Goal: Task Accomplishment & Management: Use online tool/utility

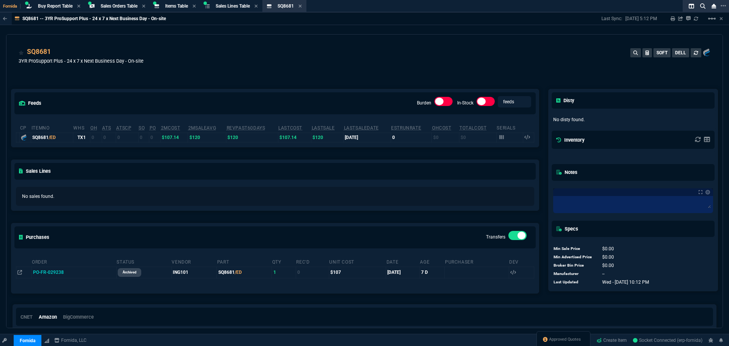
select select "9: OCAM"
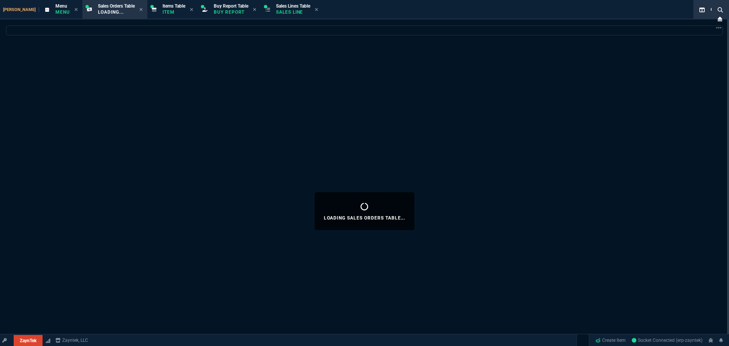
type input "9435"
type input "162.91"
type input "477.38"
type input "109"
select select
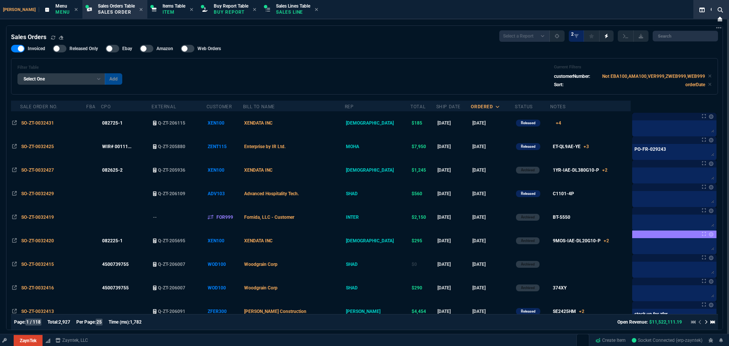
select select "9: OCAM"
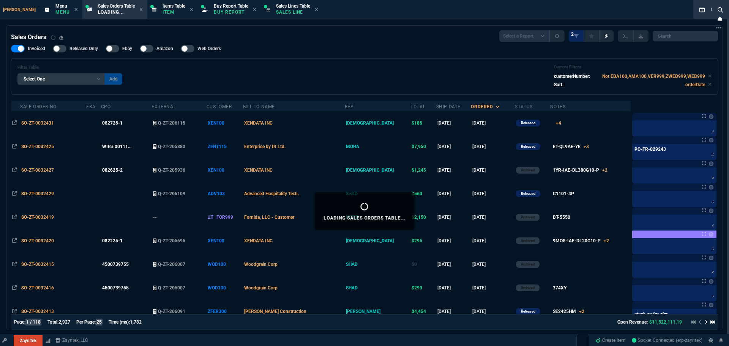
type input "11"
type input "770"
type input "9"
type input "84"
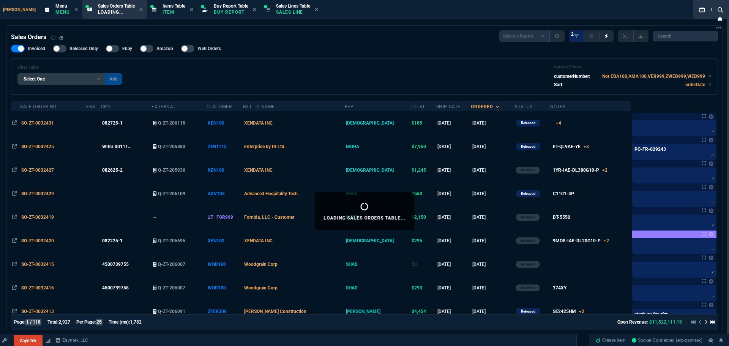
type input "210"
type input "-100"
type input "-30"
type input "28"
type input "42"
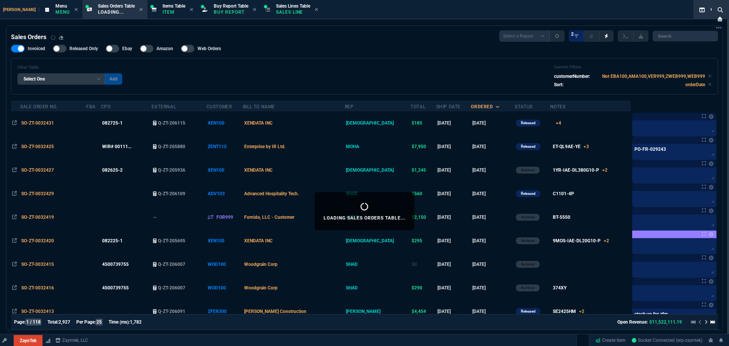
type input "48"
type input "100"
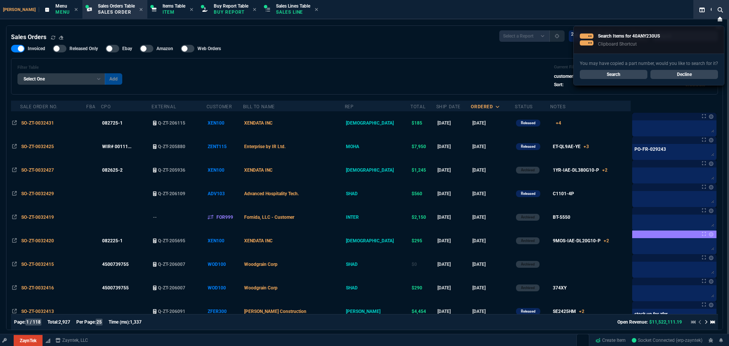
click at [610, 76] on link "Search" at bounding box center [614, 74] width 68 height 9
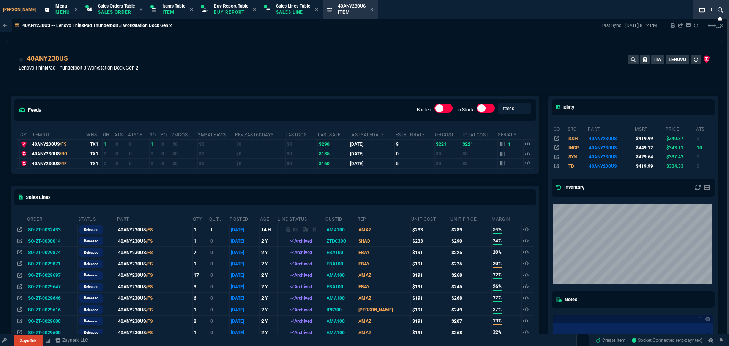
select select "9: OCAM"
drag, startPoint x: 119, startPoint y: 92, endPoint x: 173, endPoint y: 103, distance: 55.4
click at [119, 92] on div "feeds Burden In-Stock feeds prices cp ItemNo WHS OH ATS ATSCP SO PO 2MCost 2MSa…" at bounding box center [274, 285] width 537 height 413
click at [501, 145] on icon at bounding box center [502, 144] width 5 height 5
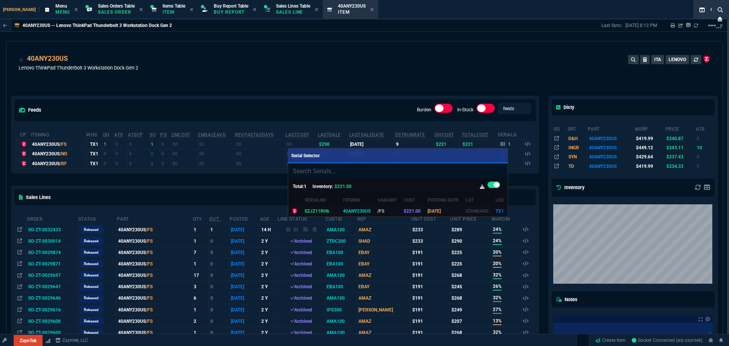
click at [65, 58] on div at bounding box center [364, 173] width 729 height 346
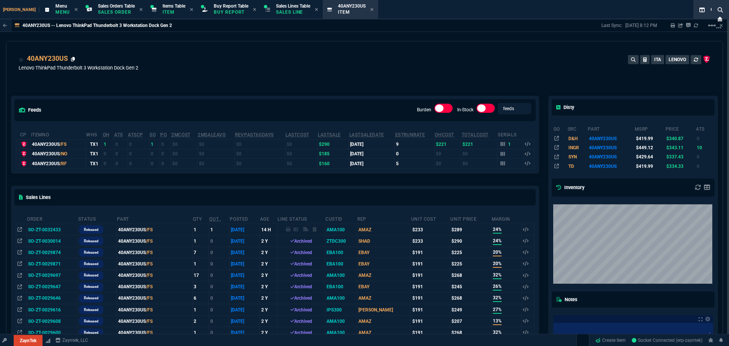
click at [73, 59] on icon at bounding box center [73, 59] width 4 height 5
